Goal: Information Seeking & Learning: Learn about a topic

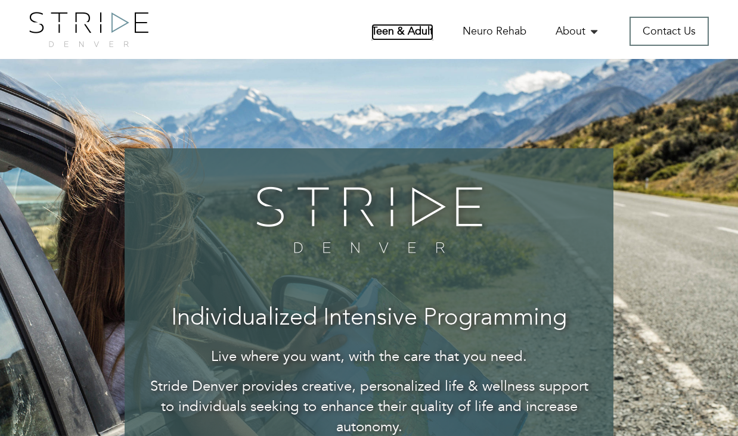
click at [407, 26] on link "Teen & Adult" at bounding box center [402, 32] width 62 height 17
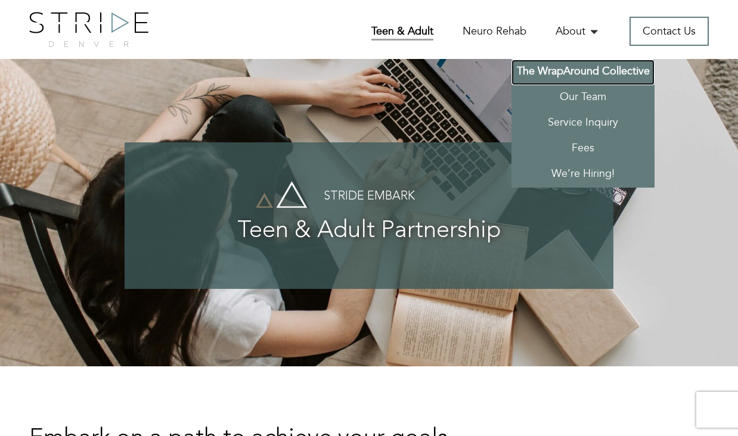
click at [587, 70] on link "The WrapAround Collective" at bounding box center [582, 73] width 143 height 26
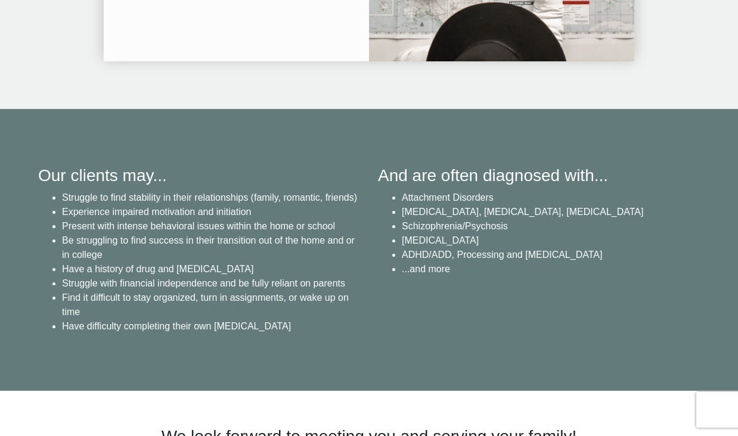
scroll to position [1852, 0]
